Goal: Book appointment/travel/reservation

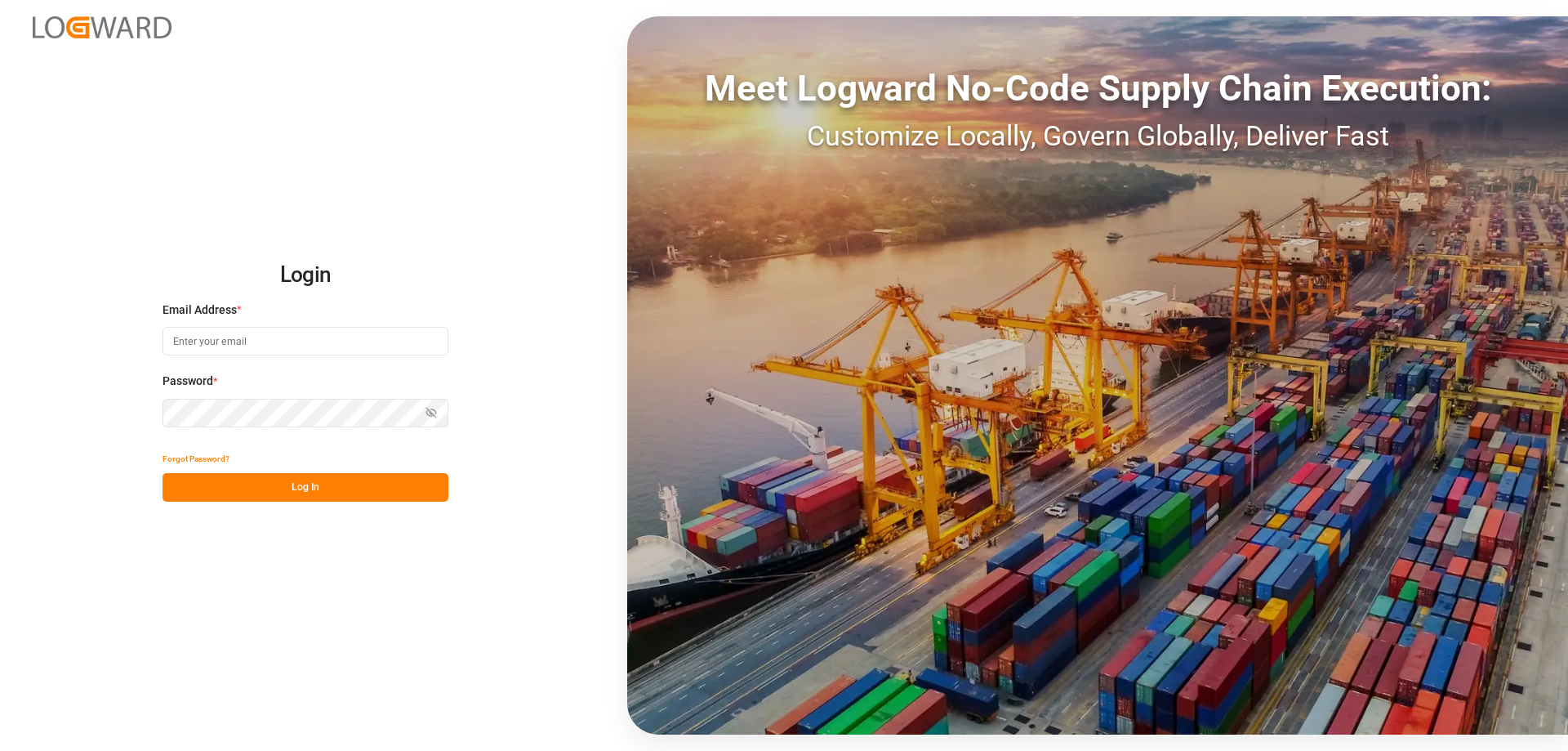
click at [230, 342] on input at bounding box center [306, 340] width 286 height 28
type input "[DOMAIN_NAME][EMAIL_ADDRESS][DOMAIN_NAME]"
click at [223, 481] on button "Log In" at bounding box center [306, 487] width 286 height 28
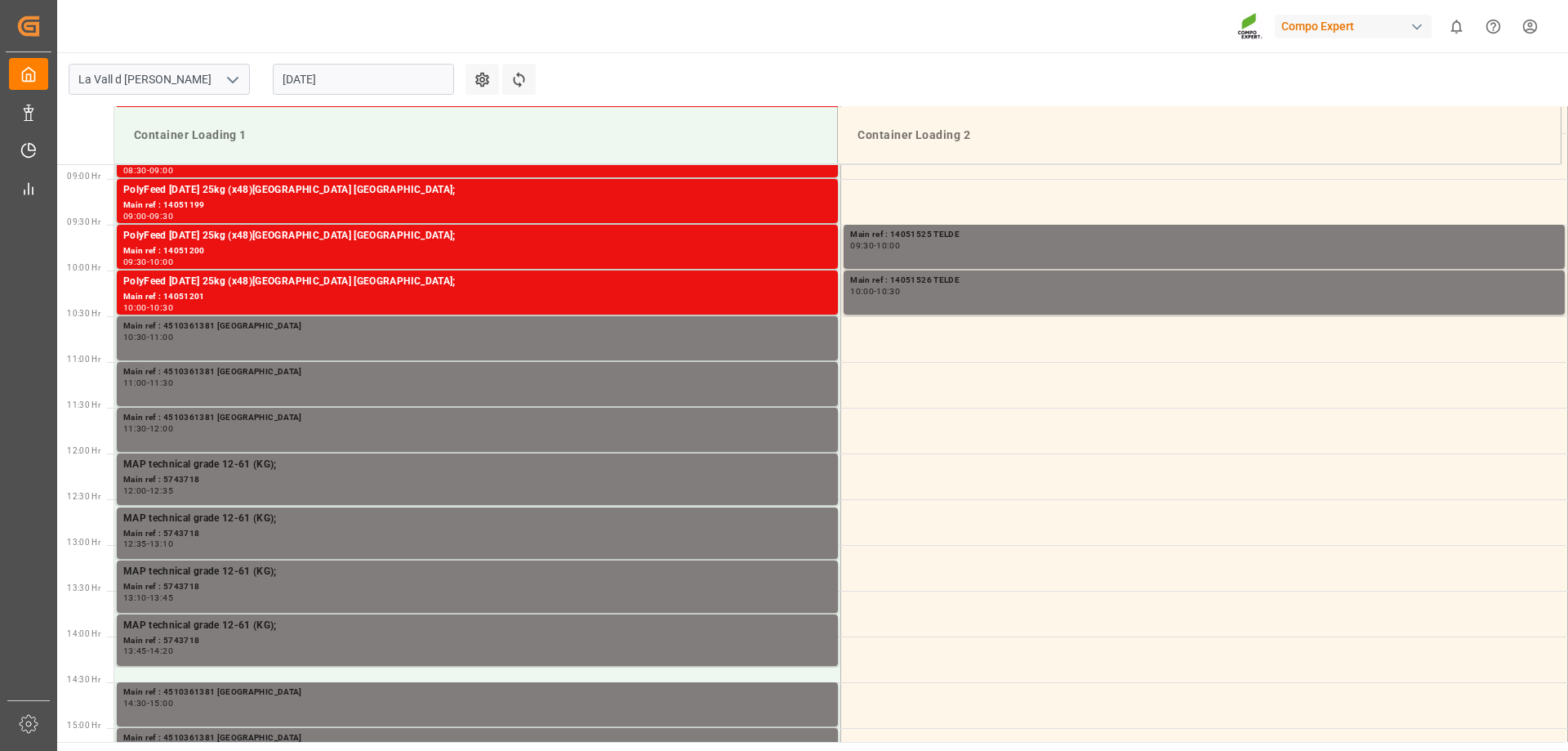
scroll to position [813, 0]
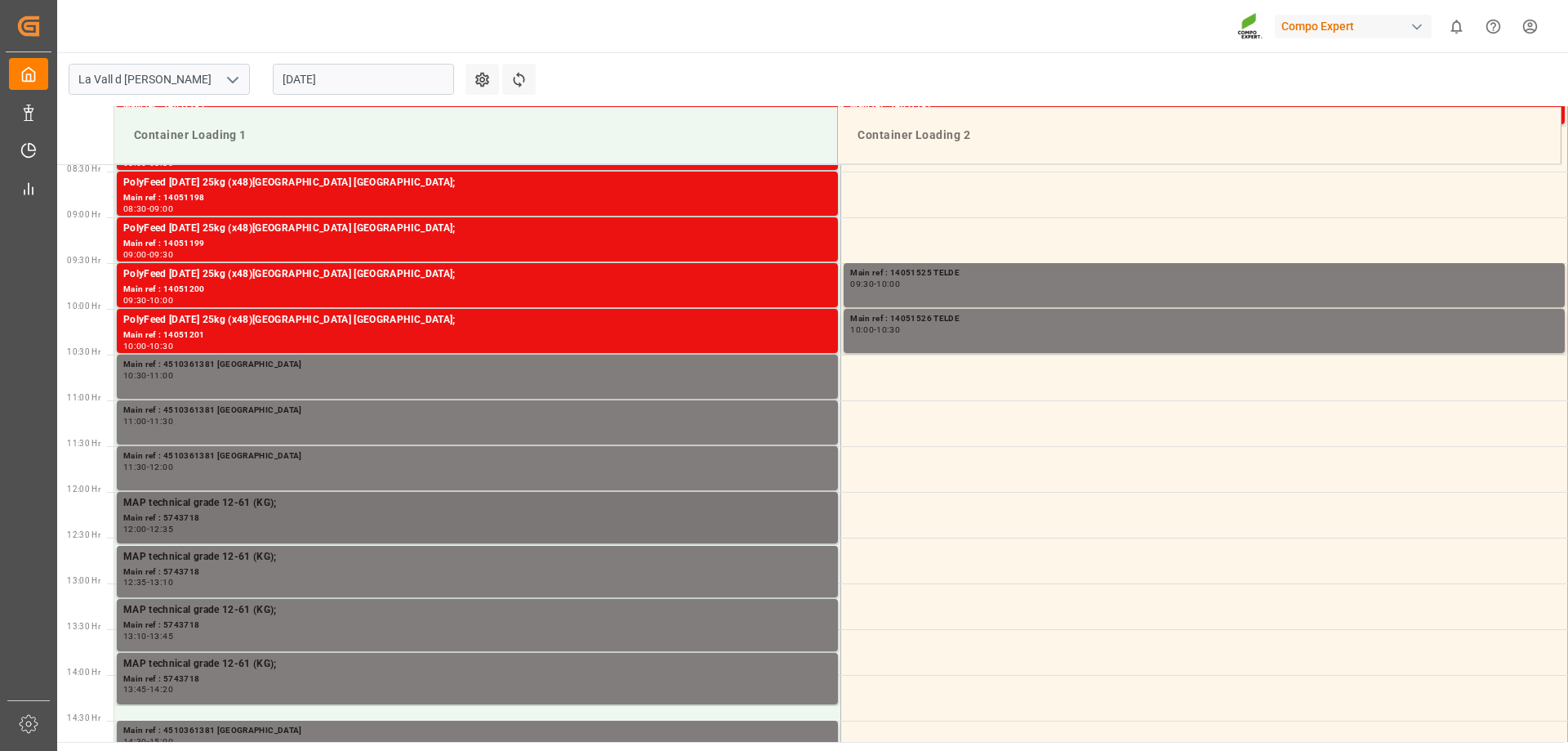
click at [511, 474] on tbody "PolyFeed [DATE] 25kg (x48)[GEOGRAPHIC_DATA][PERSON_NAME][GEOGRAPHIC_DATA]; Main…" at bounding box center [842, 492] width 1454 height 2196
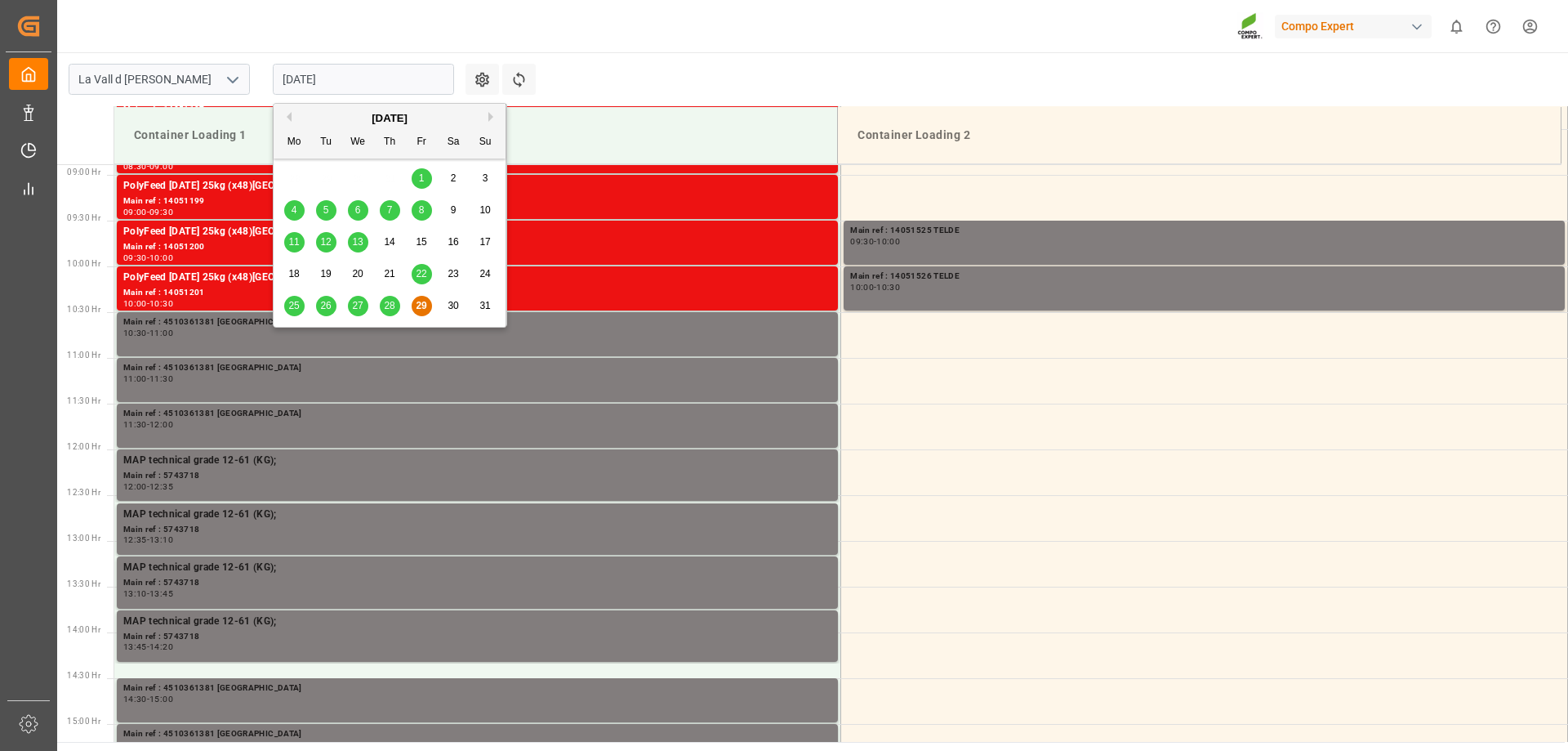
click at [318, 94] on input "[DATE]" at bounding box center [363, 79] width 181 height 31
click at [497, 115] on button "Next Month" at bounding box center [493, 117] width 10 height 10
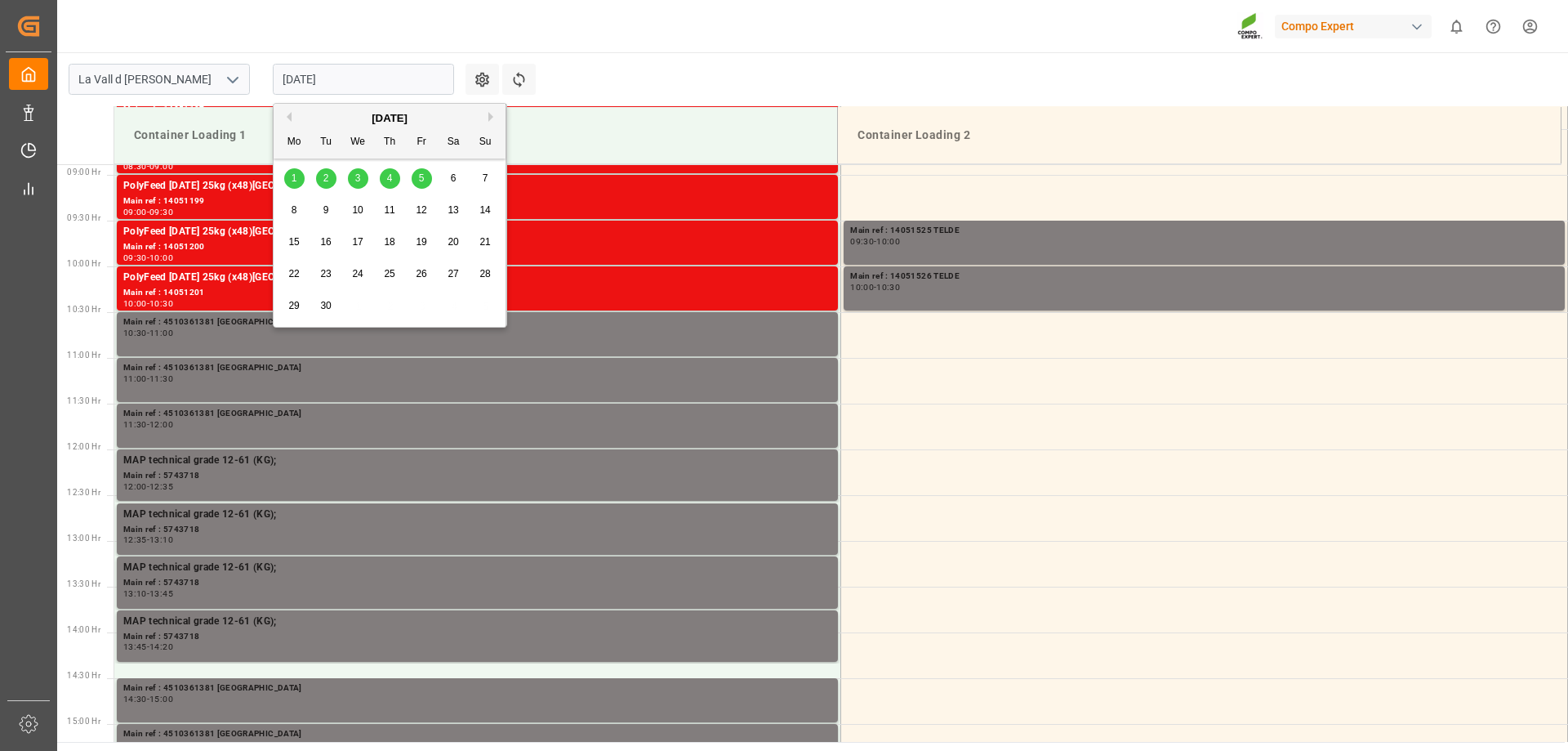
click at [388, 176] on span "4" at bounding box center [390, 178] width 6 height 12
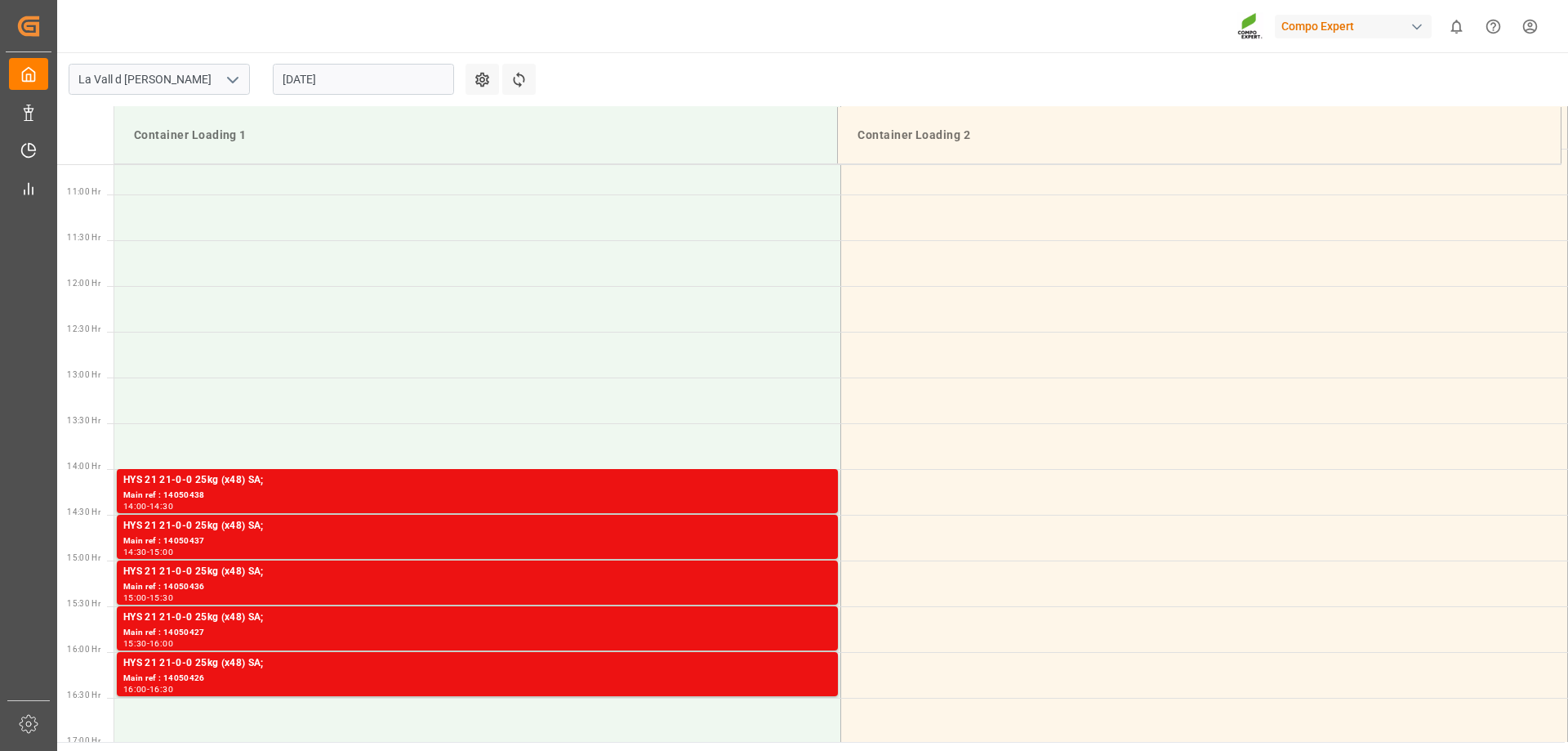
scroll to position [568, 0]
